Goal: Task Accomplishment & Management: Use online tool/utility

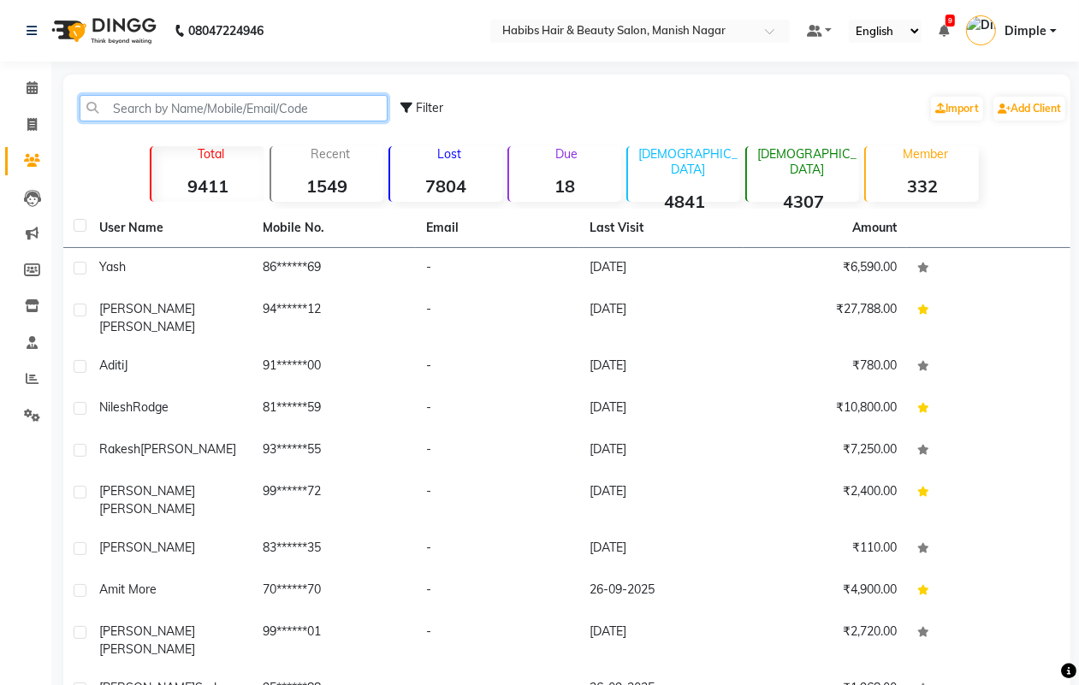
drag, startPoint x: 190, startPoint y: 113, endPoint x: 400, endPoint y: 112, distance: 209.7
click at [190, 113] on input "text" at bounding box center [234, 108] width 308 height 27
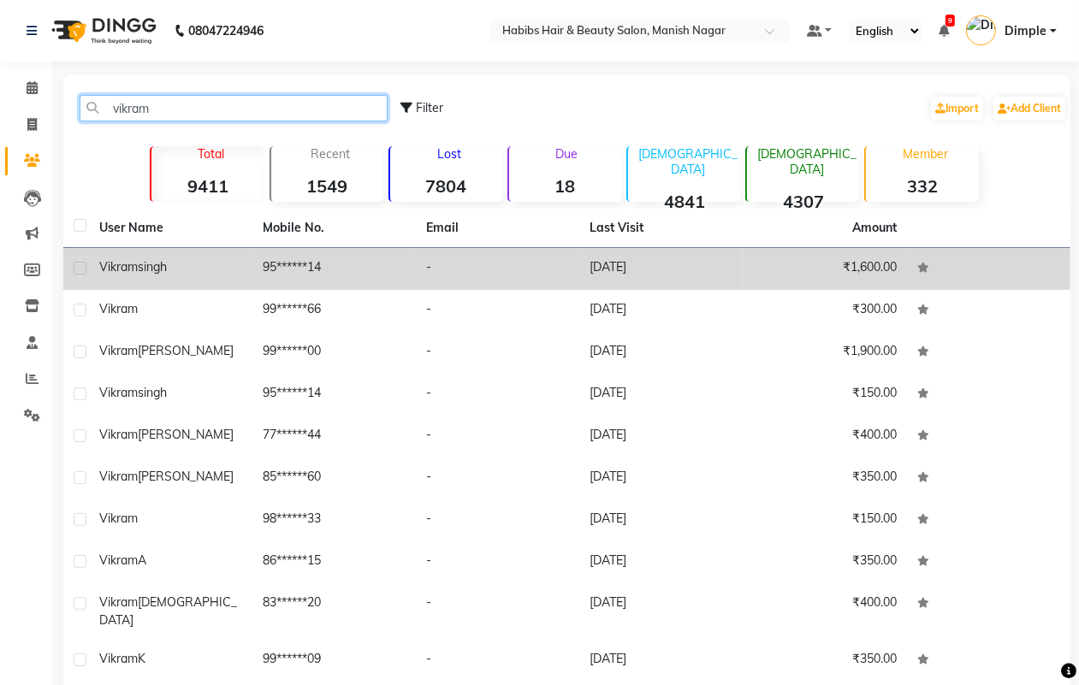
type input "vikram"
click at [793, 271] on td "₹1,600.00" at bounding box center [825, 269] width 163 height 42
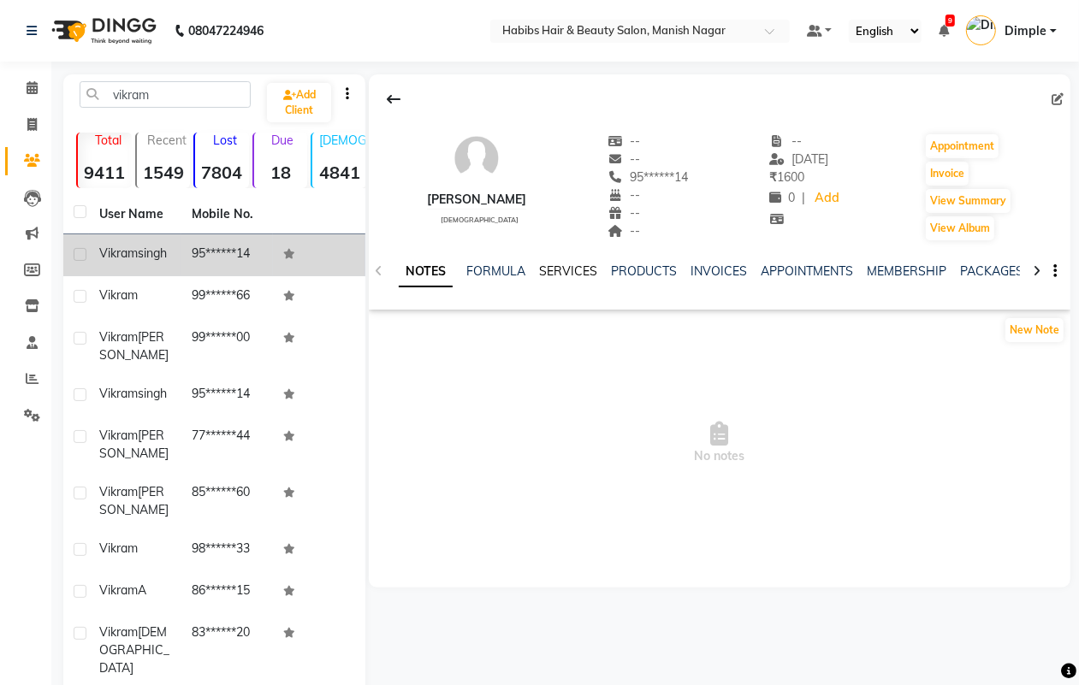
click at [558, 275] on link "SERVICES" at bounding box center [568, 271] width 58 height 15
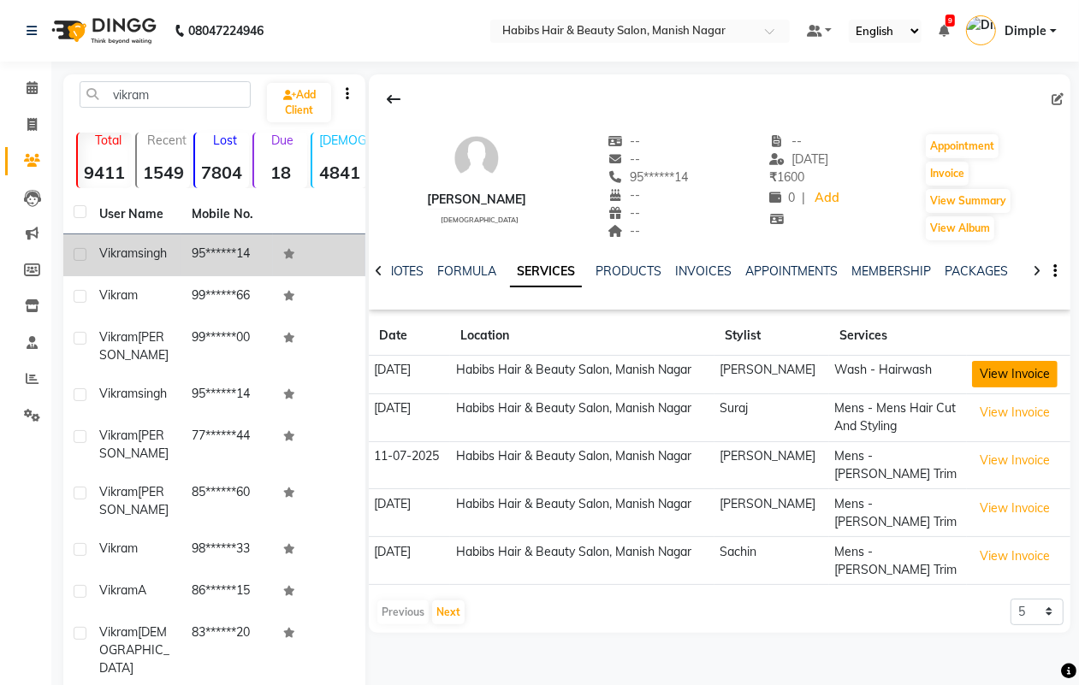
click at [1028, 368] on button "View Invoice" at bounding box center [1015, 374] width 86 height 27
click at [1025, 378] on button "View Invoice" at bounding box center [1015, 374] width 86 height 27
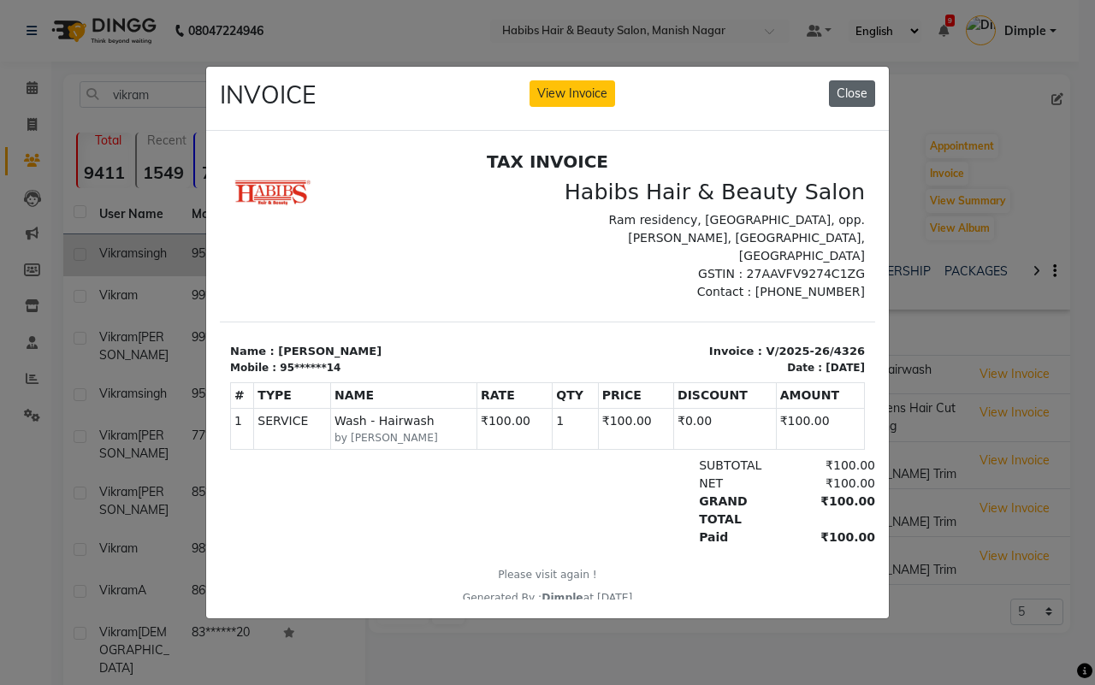
click at [875, 80] on button "Close" at bounding box center [852, 93] width 46 height 27
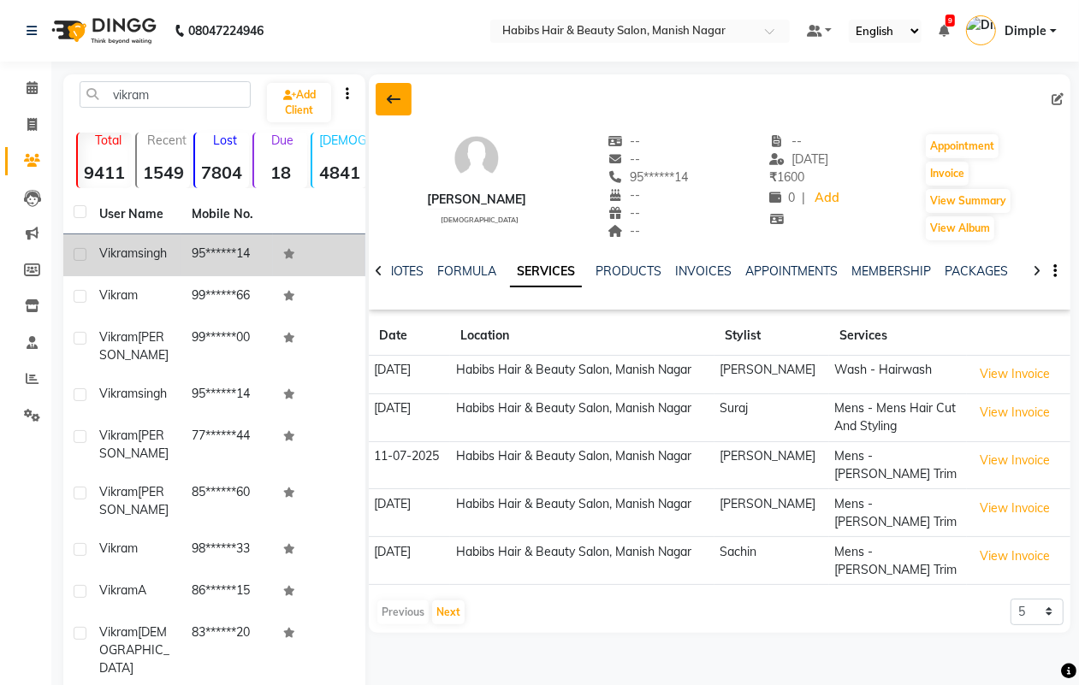
click at [391, 91] on button at bounding box center [394, 99] width 36 height 33
click at [362, 91] on div "vikram Add Client" at bounding box center [214, 101] width 295 height 40
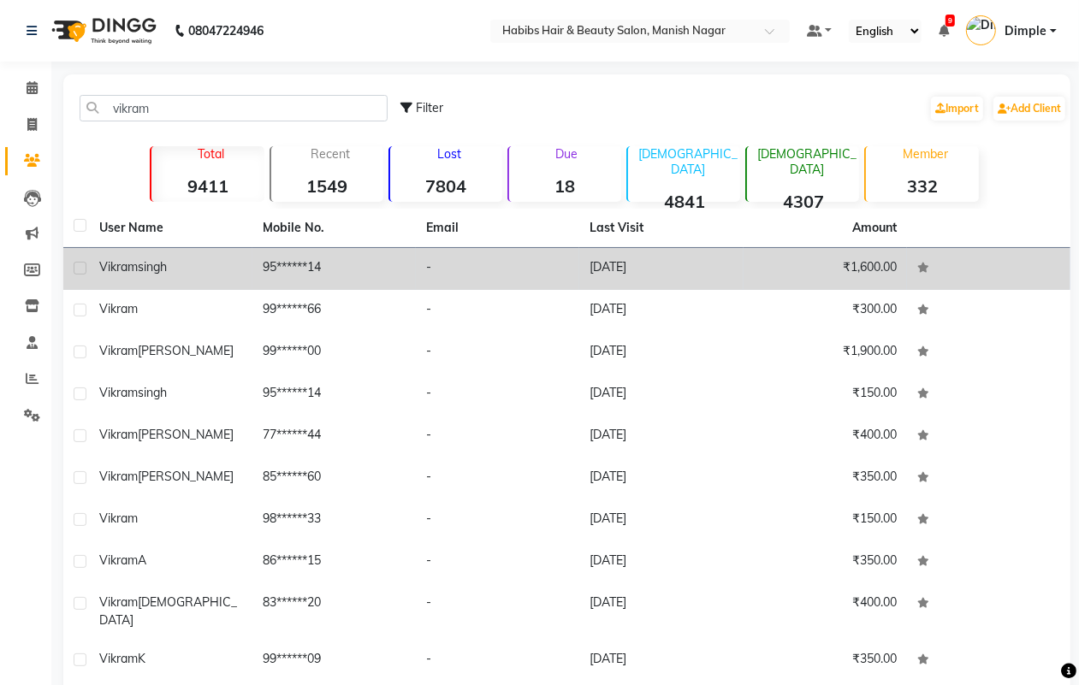
click at [648, 270] on td "[DATE]" at bounding box center [660, 269] width 163 height 42
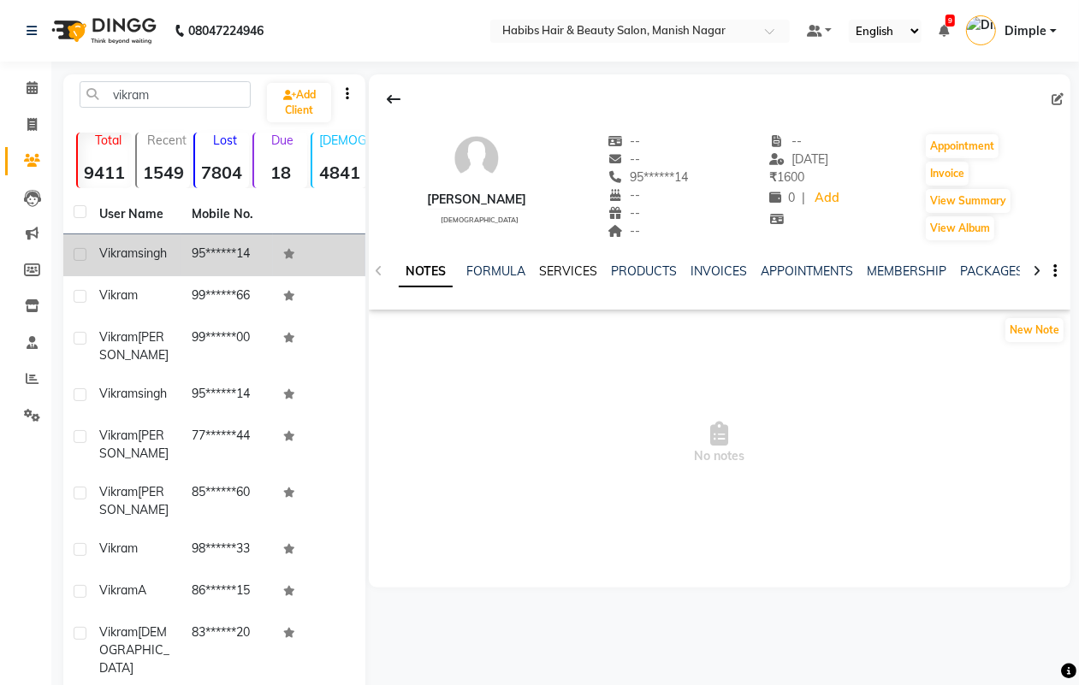
click at [544, 268] on link "SERVICES" at bounding box center [568, 271] width 58 height 15
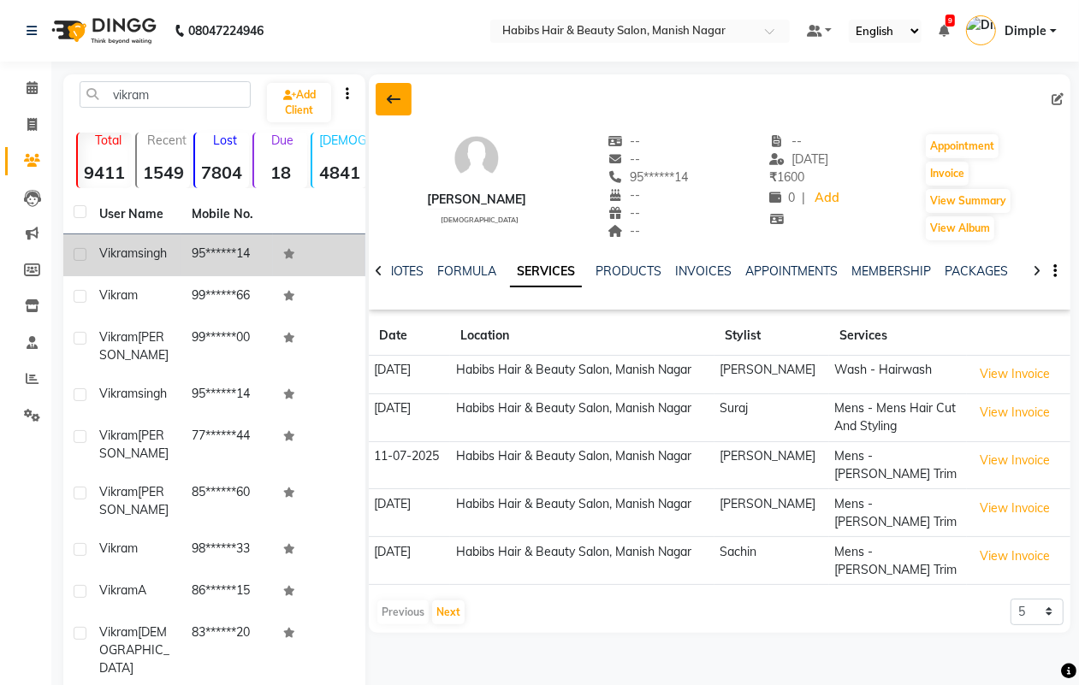
click at [389, 95] on icon at bounding box center [394, 99] width 14 height 14
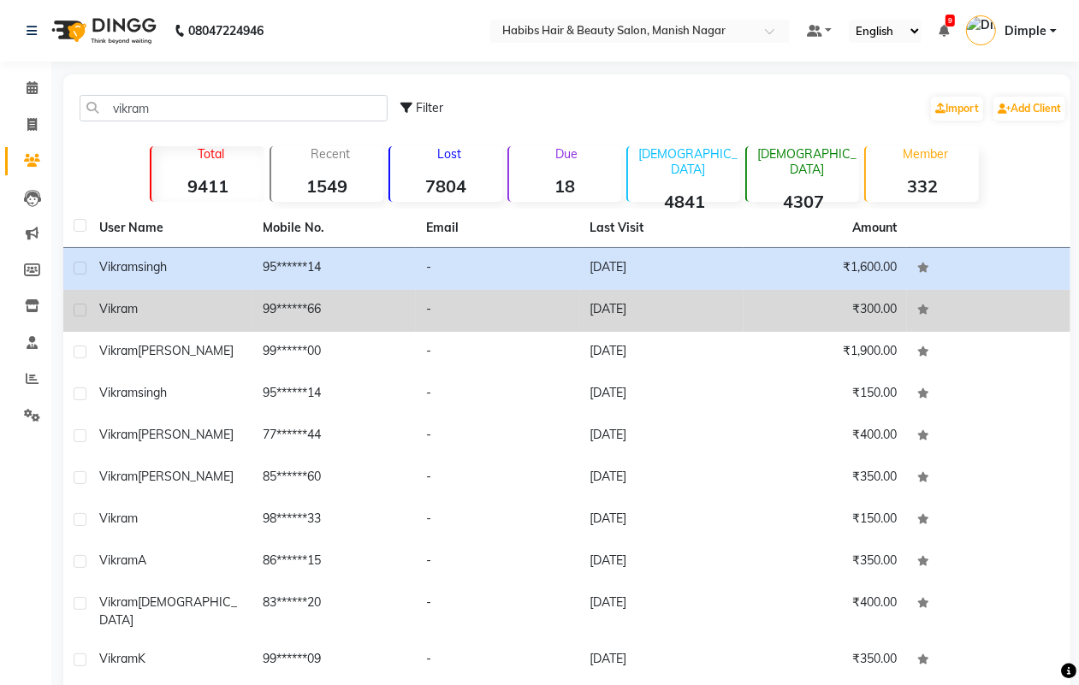
click at [301, 317] on td "99******66" at bounding box center [333, 311] width 163 height 42
click at [907, 317] on td at bounding box center [988, 311] width 163 height 42
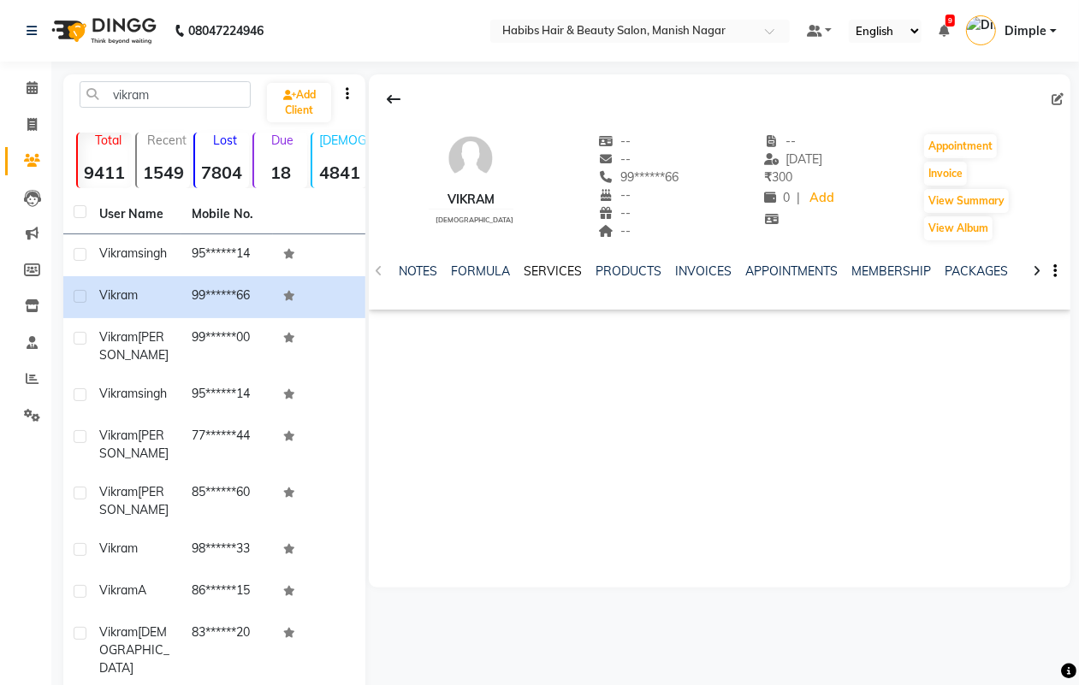
click at [579, 270] on link "SERVICES" at bounding box center [553, 271] width 58 height 15
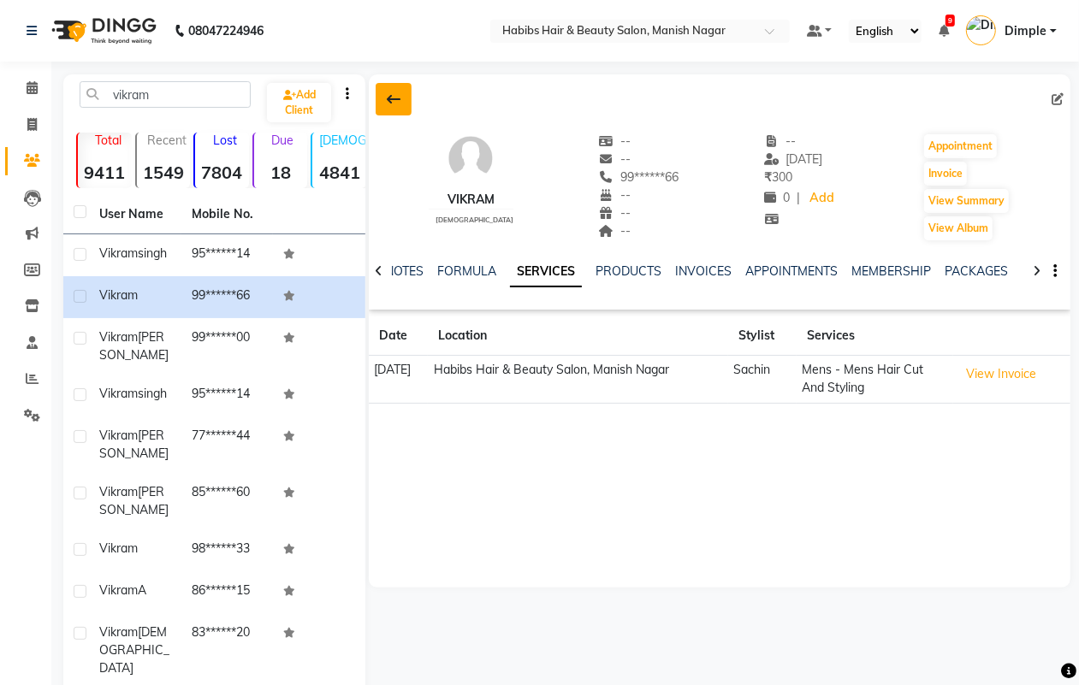
click at [379, 101] on button at bounding box center [394, 99] width 36 height 33
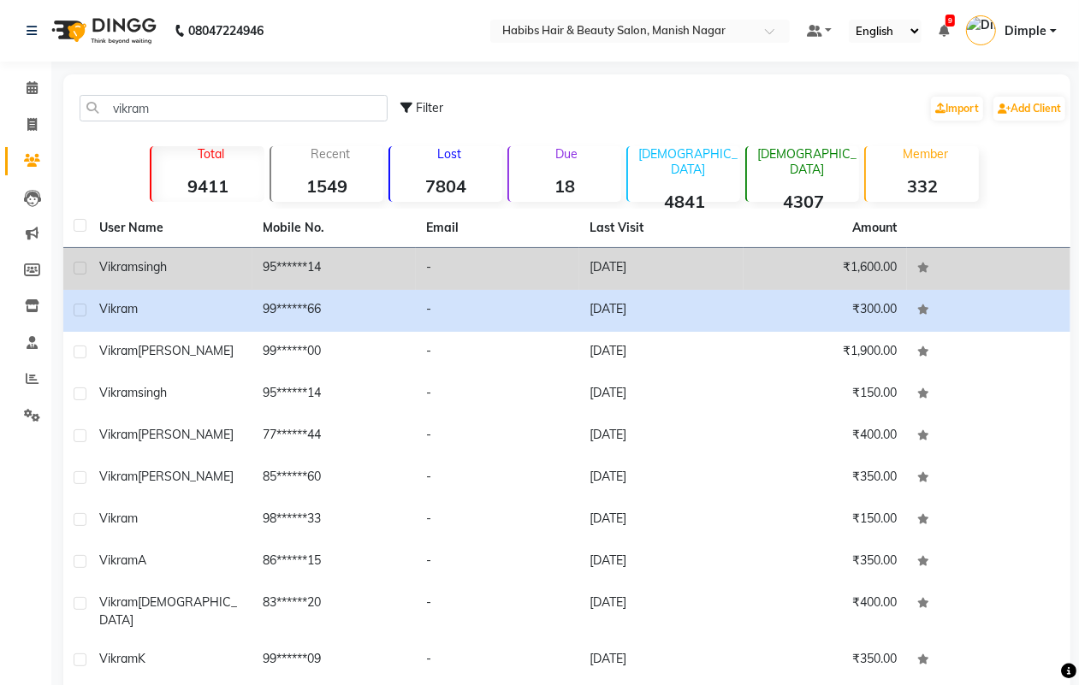
click at [321, 272] on td "95******14" at bounding box center [333, 269] width 163 height 42
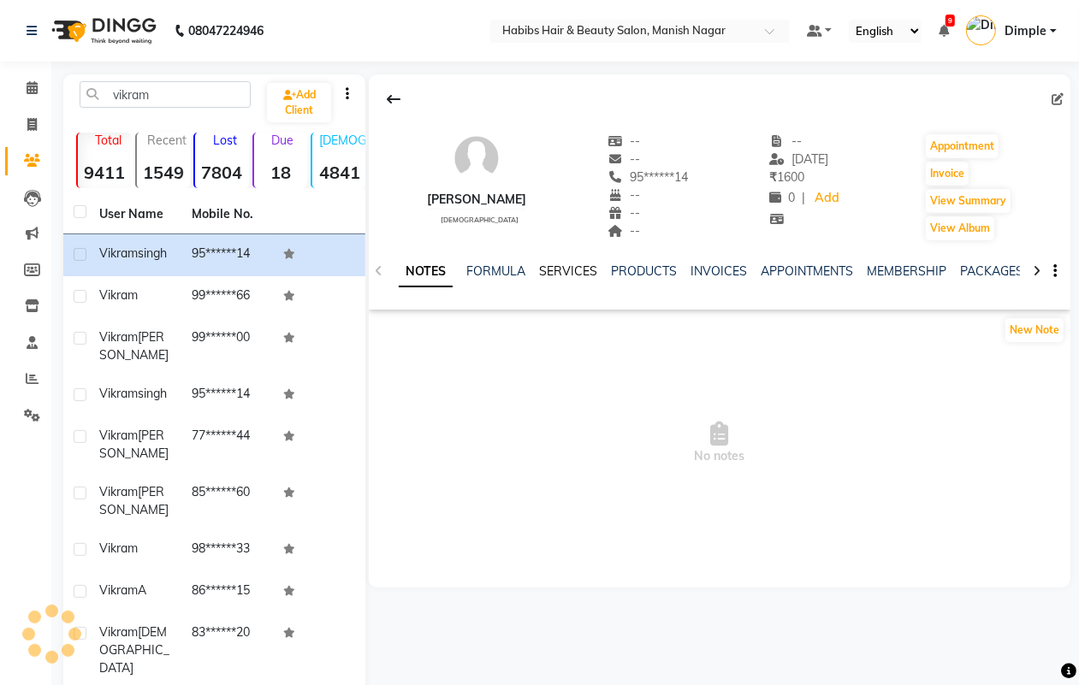
click at [573, 266] on link "SERVICES" at bounding box center [568, 271] width 58 height 15
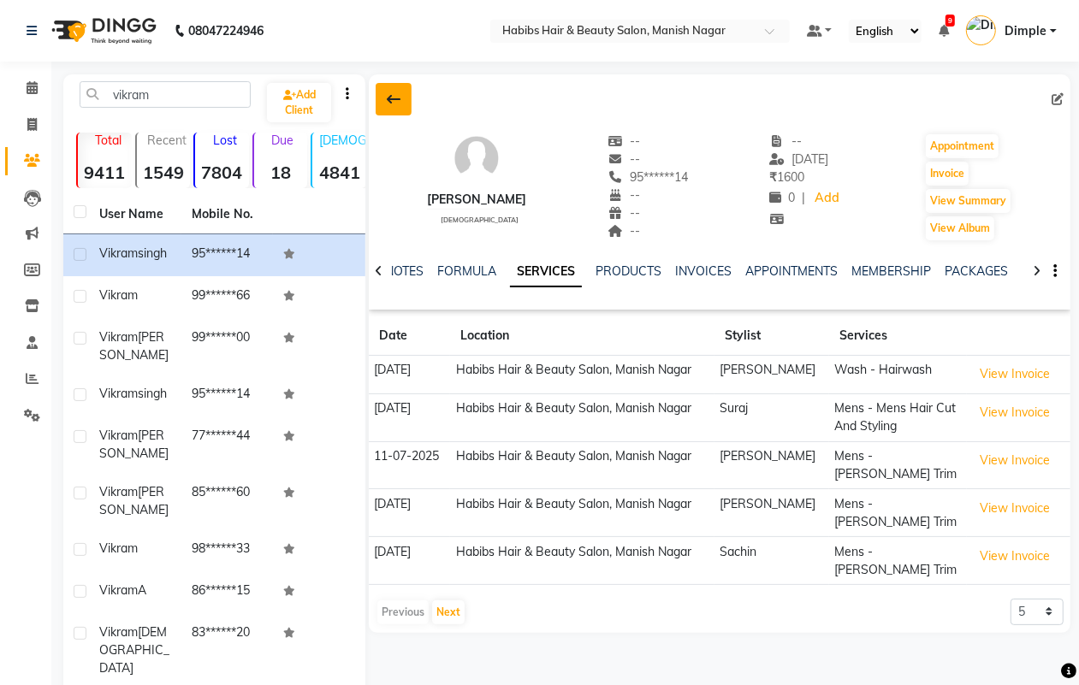
click at [396, 106] on icon at bounding box center [394, 99] width 14 height 14
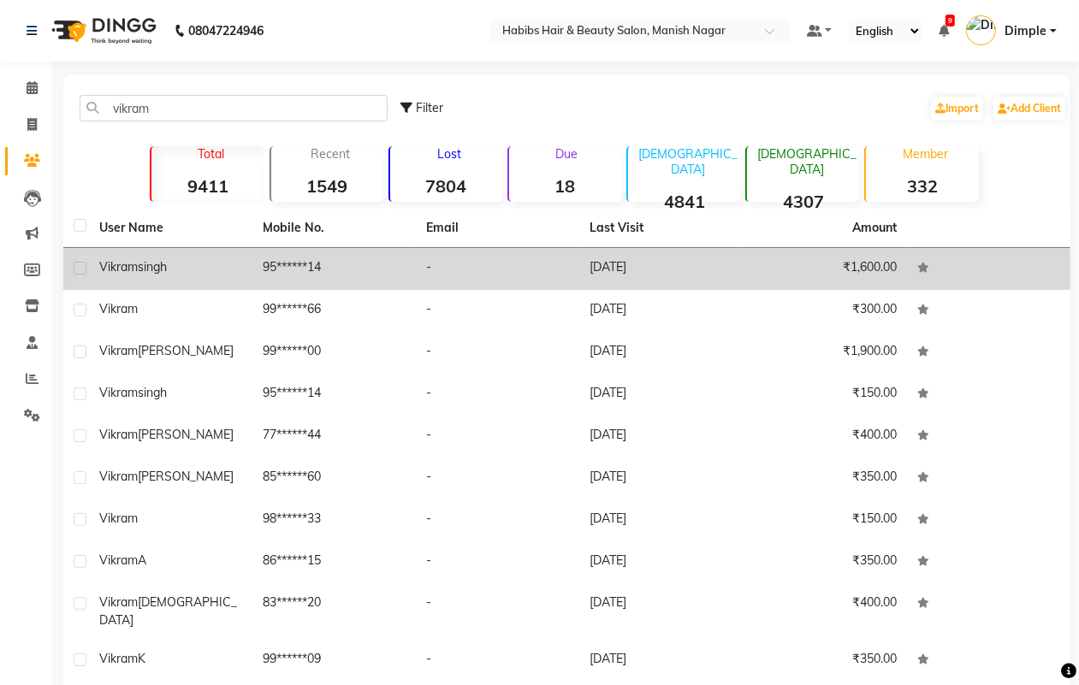
click at [201, 265] on div "[PERSON_NAME]" at bounding box center [170, 267] width 143 height 18
click at [252, 265] on td "95******14" at bounding box center [333, 269] width 163 height 42
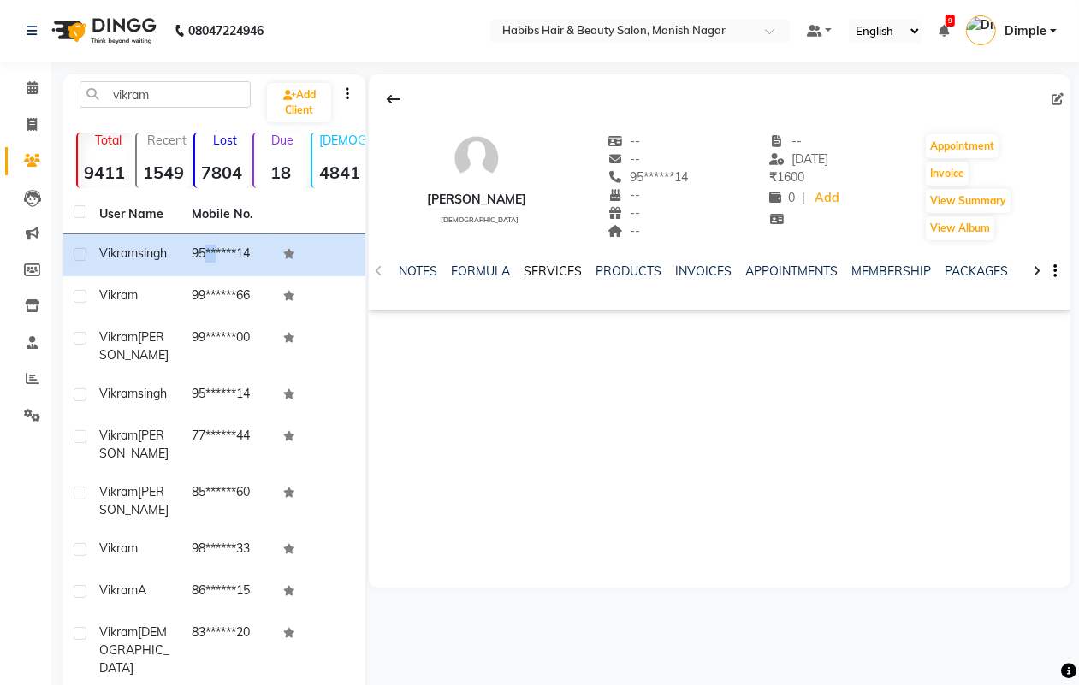
click at [537, 270] on link "SERVICES" at bounding box center [553, 271] width 58 height 15
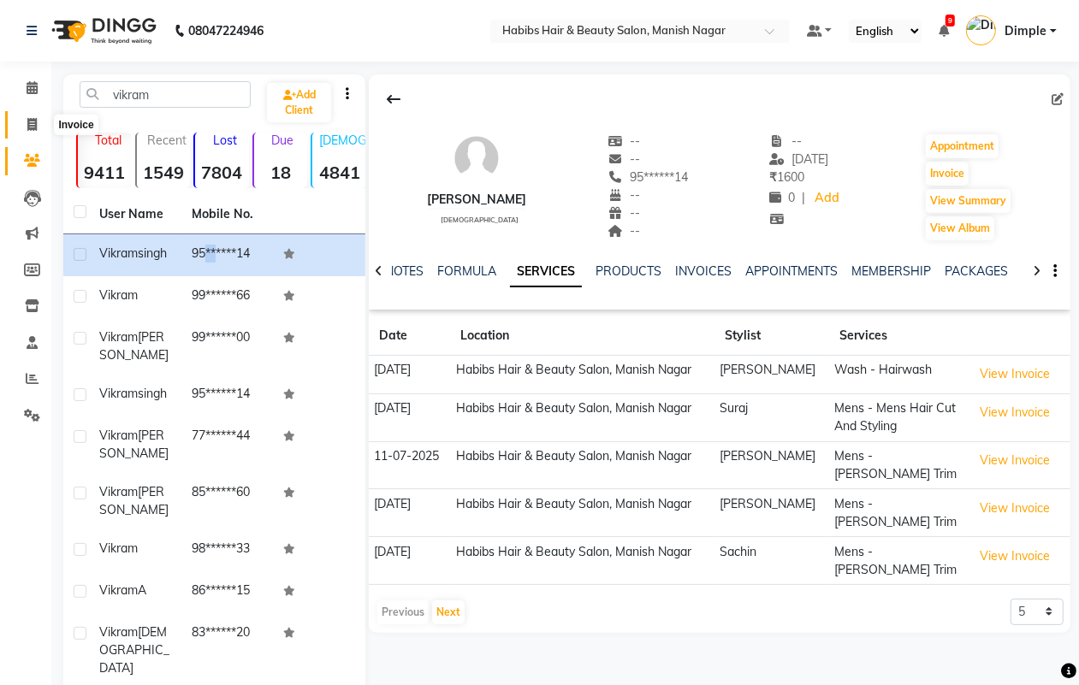
click at [35, 122] on icon at bounding box center [31, 124] width 9 height 13
select select "service"
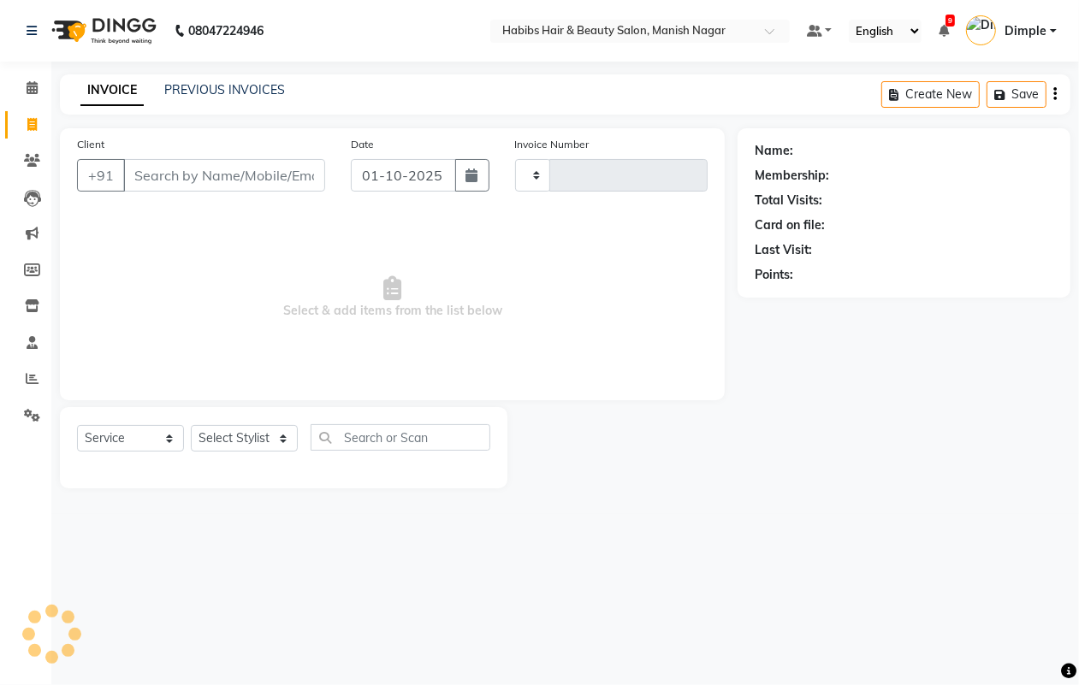
type input "4798"
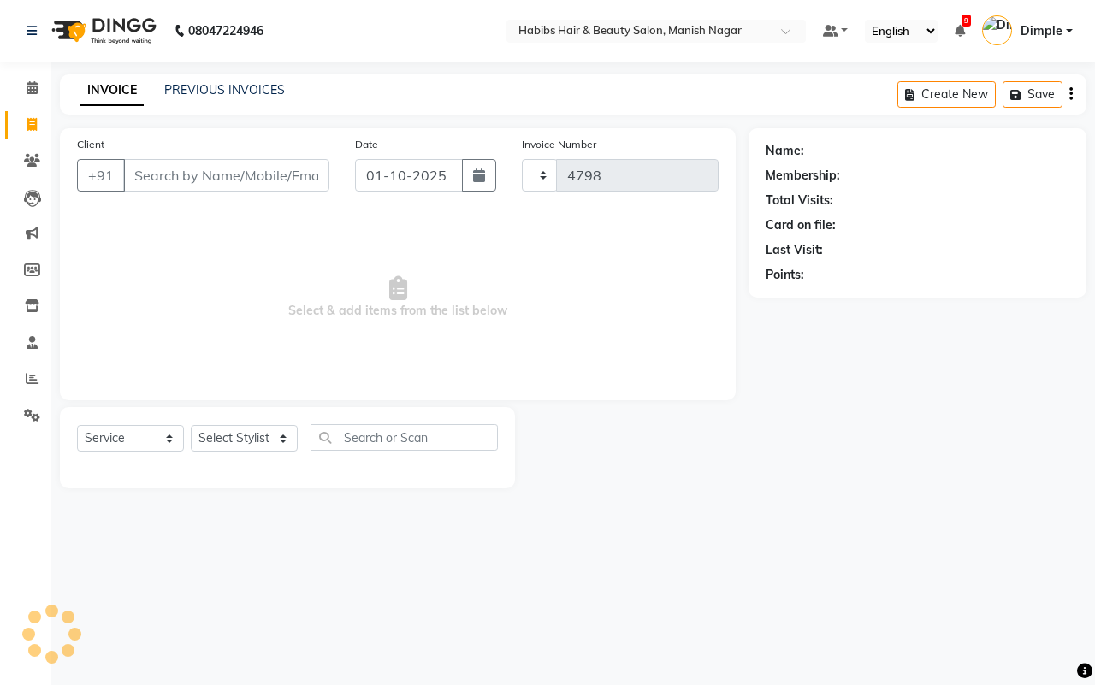
select select "3804"
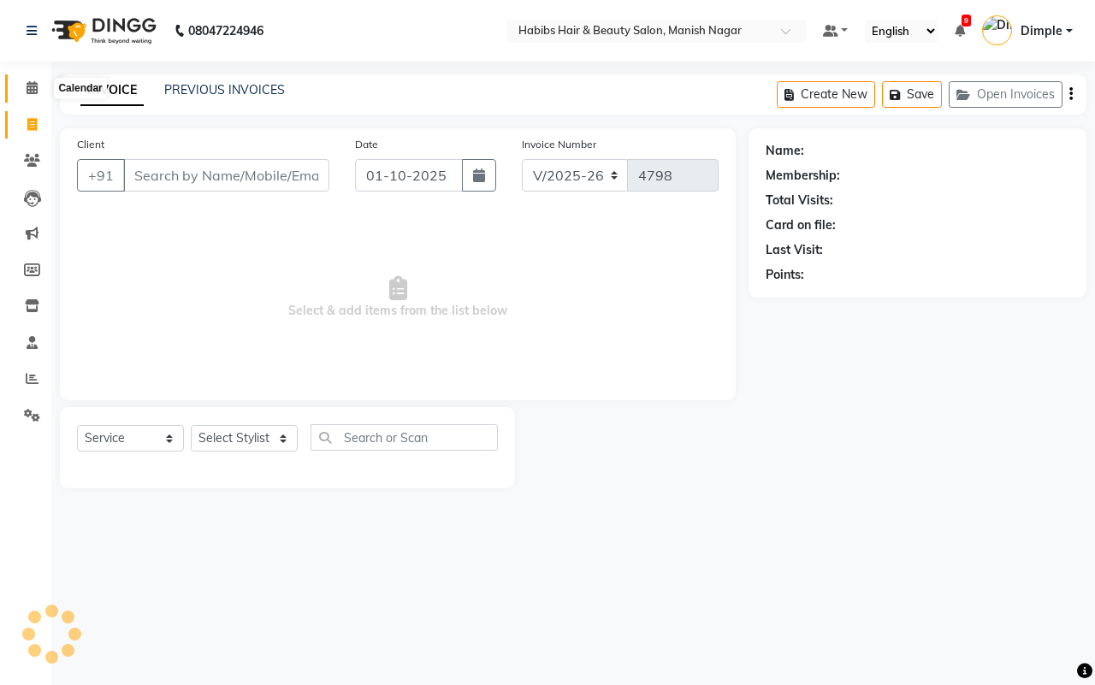
click at [32, 92] on icon at bounding box center [32, 87] width 11 height 13
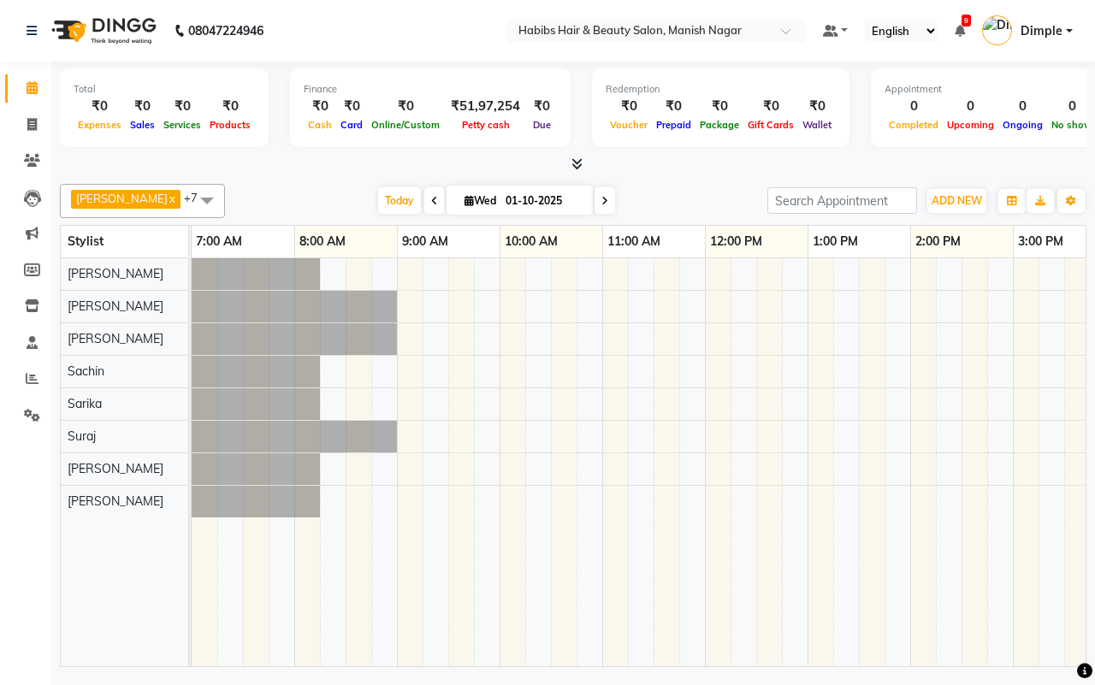
select select "3804"
select select "service"
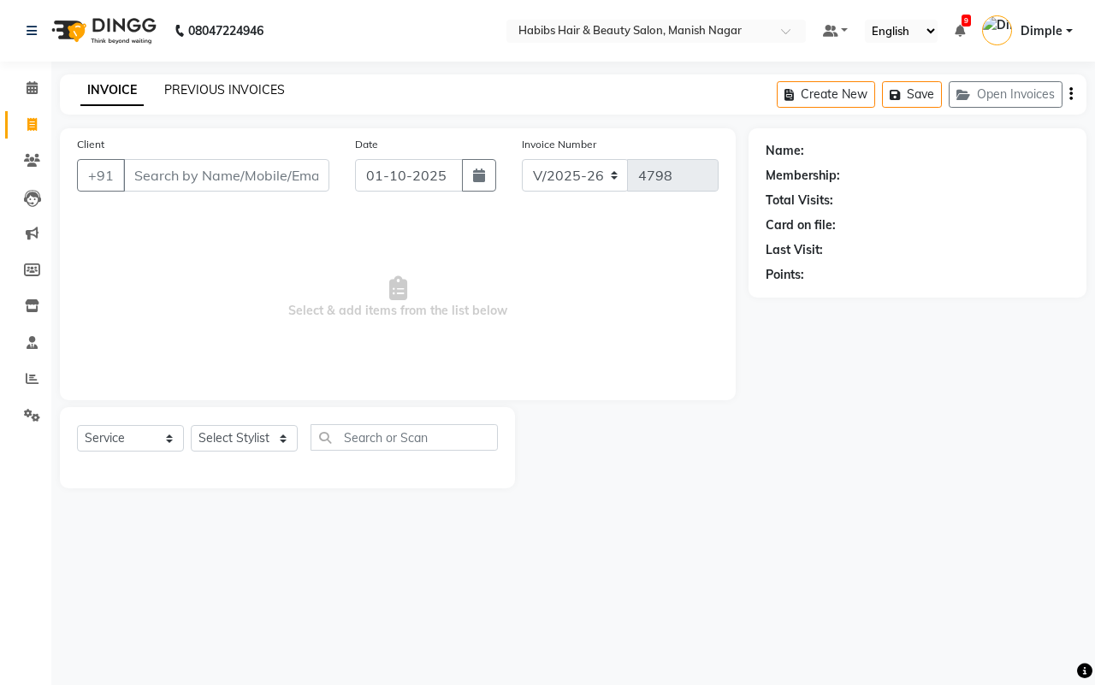
click at [188, 86] on link "PREVIOUS INVOICES" at bounding box center [224, 89] width 121 height 15
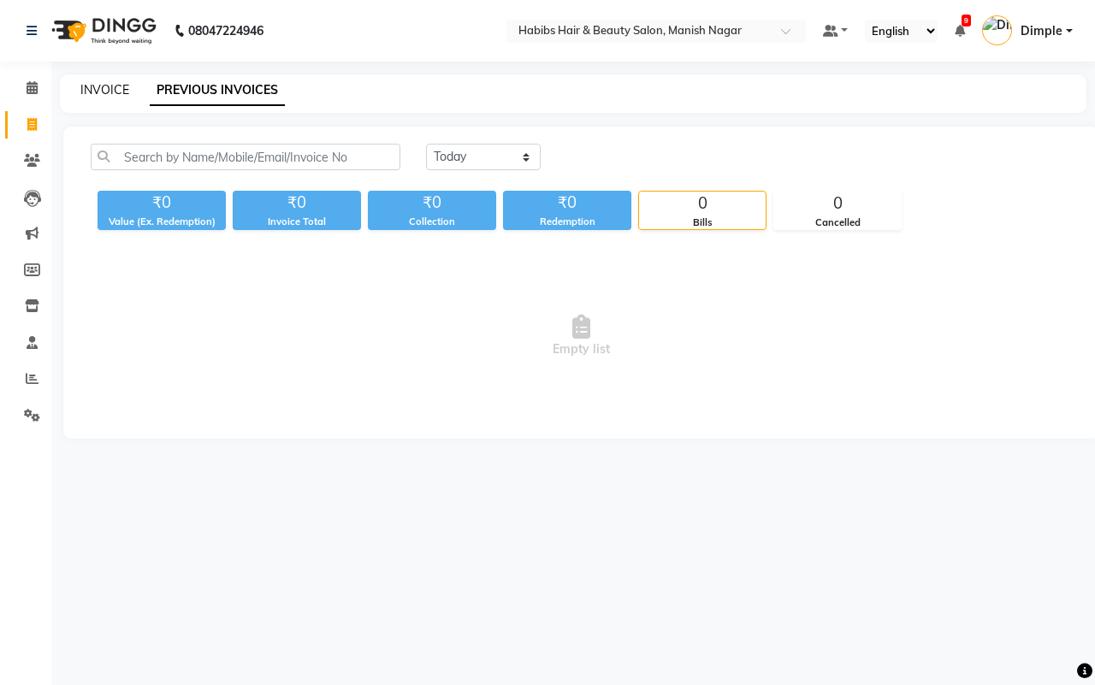
click at [94, 86] on link "INVOICE" at bounding box center [104, 89] width 49 height 15
select select "service"
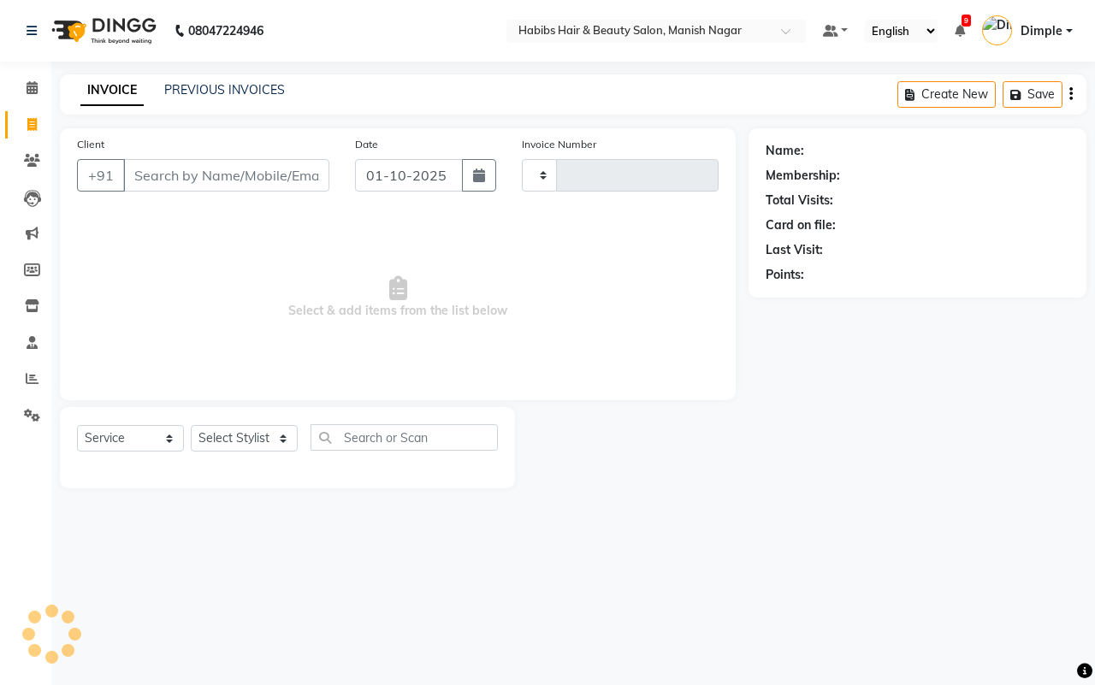
type input "4798"
select select "3804"
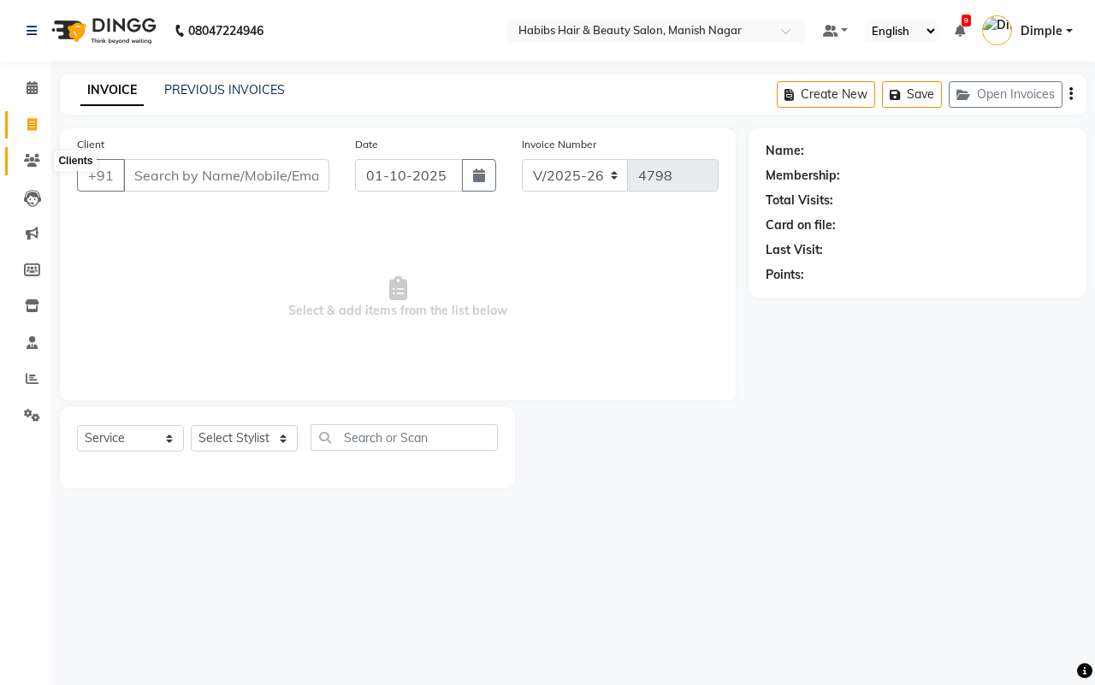
click at [31, 157] on icon at bounding box center [32, 160] width 16 height 13
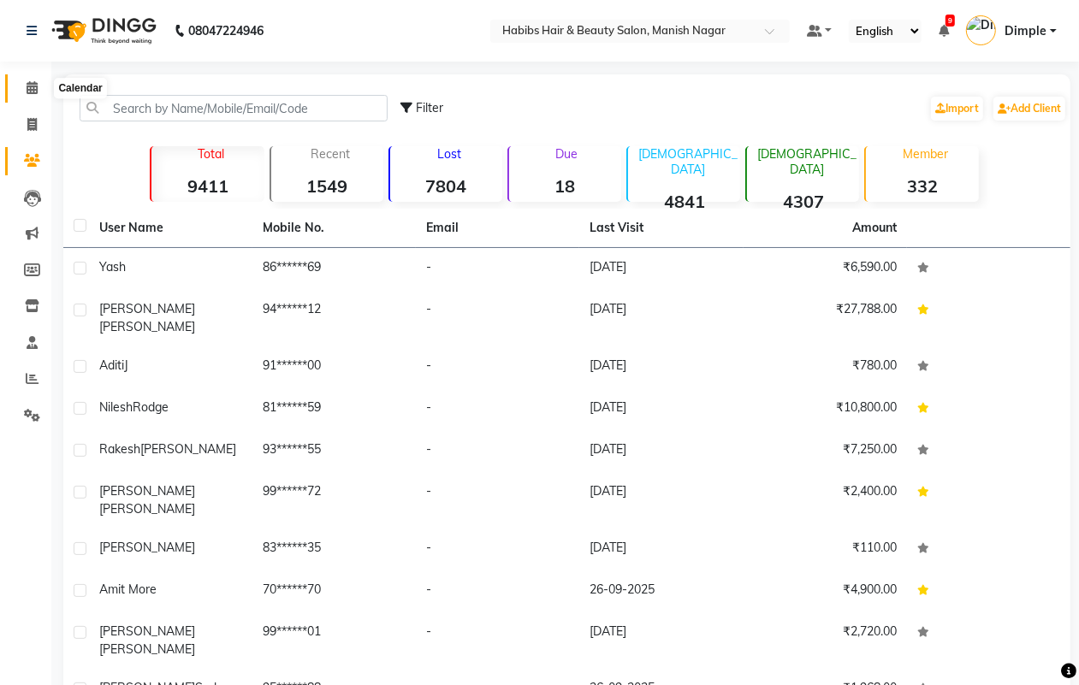
click at [34, 91] on icon at bounding box center [32, 87] width 11 height 13
